Goal: Navigation & Orientation: Find specific page/section

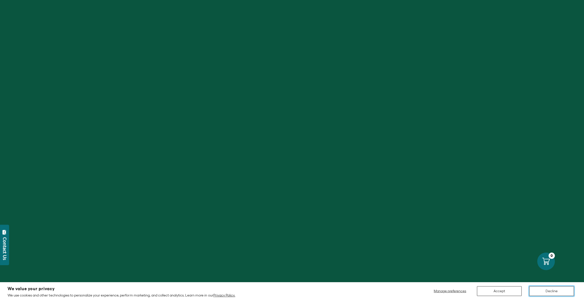
click at [546, 290] on button "Decline" at bounding box center [552, 292] width 45 height 10
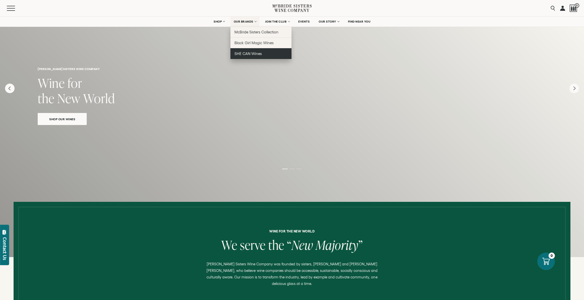
click at [246, 54] on span "SHE CAN Wines" at bounding box center [248, 54] width 27 height 4
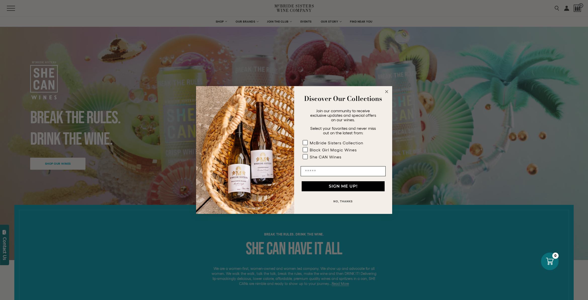
click at [387, 92] on circle "Close dialog" at bounding box center [387, 92] width 6 height 6
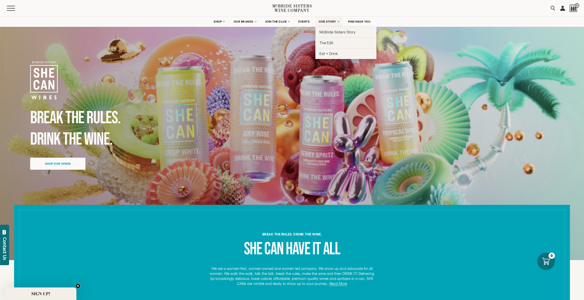
click at [330, 22] on span "OUR STORY" at bounding box center [328, 22] width 18 height 4
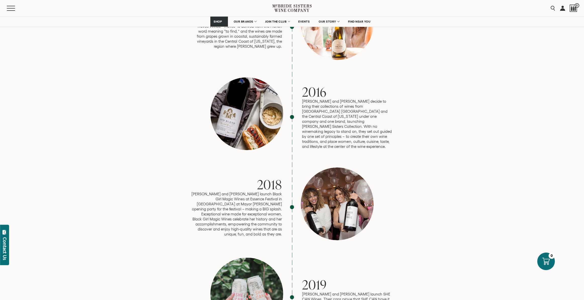
scroll to position [779, 0]
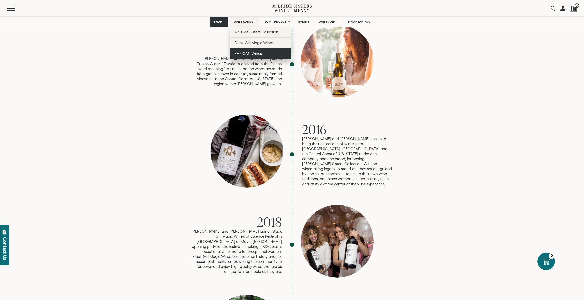
click at [247, 54] on span "SHE CAN Wines" at bounding box center [248, 54] width 27 height 4
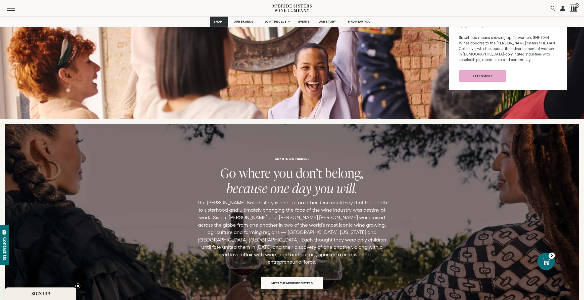
scroll to position [553, 0]
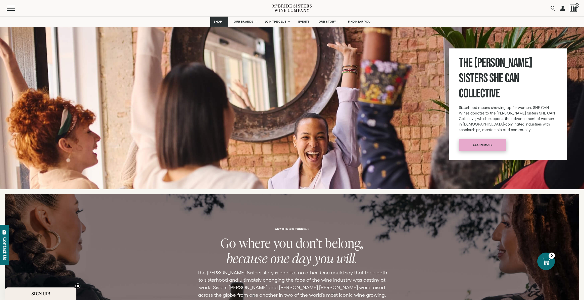
click at [478, 140] on span "Learn more" at bounding box center [482, 145] width 37 height 10
